Goal: Information Seeking & Learning: Learn about a topic

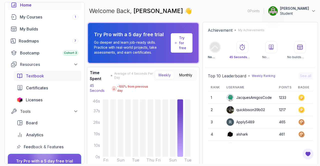
scroll to position [27, 0]
click at [47, 15] on div "My Courses 1" at bounding box center [49, 17] width 59 height 6
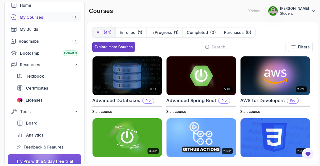
click at [228, 46] on input "text" at bounding box center [247, 47] width 70 height 6
click at [228, 46] on input "sprin" at bounding box center [247, 47] width 70 height 6
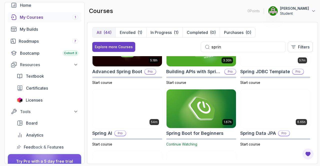
scroll to position [29, 0]
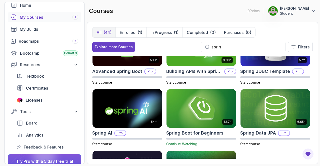
type input "sprin"
click at [205, 103] on img at bounding box center [201, 108] width 73 height 41
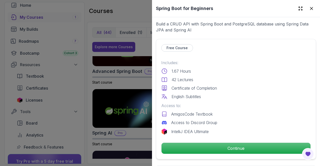
scroll to position [97, 0]
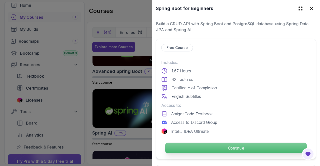
click at [191, 147] on p "Continue" at bounding box center [236, 148] width 142 height 11
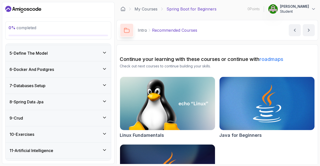
click at [54, 101] on div "8 - Spring Data Jpa" at bounding box center [59, 102] width 98 height 6
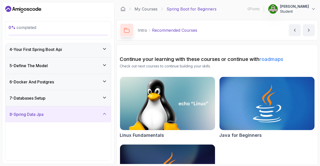
scroll to position [64, 0]
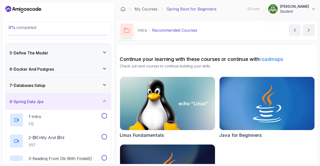
click at [47, 94] on div "8 - Spring Data Jpa" at bounding box center [59, 102] width 106 height 16
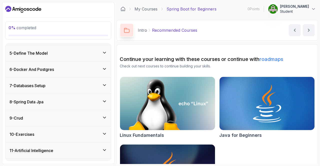
click at [56, 74] on div "6 - Docker And Postgres" at bounding box center [59, 70] width 106 height 16
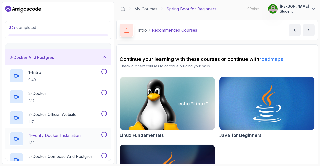
scroll to position [76, 0]
click at [63, 140] on p "1:32" at bounding box center [55, 142] width 52 height 5
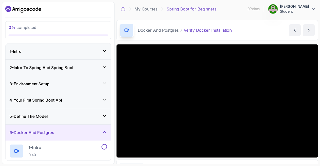
click at [121, 9] on icon at bounding box center [123, 9] width 5 height 5
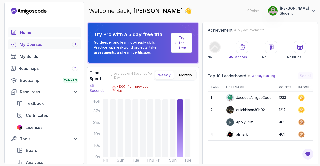
click at [45, 45] on div "My Courses 1" at bounding box center [49, 45] width 59 height 6
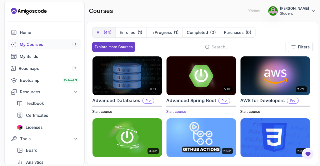
click at [195, 65] on img at bounding box center [201, 76] width 73 height 41
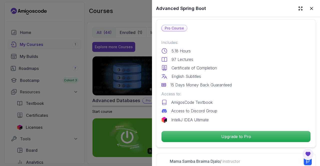
scroll to position [116, 0]
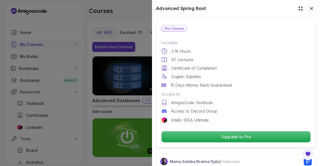
click at [127, 32] on div at bounding box center [160, 83] width 320 height 166
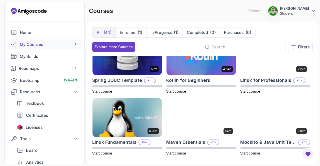
scroll to position [578, 0]
